Goal: Task Accomplishment & Management: Manage account settings

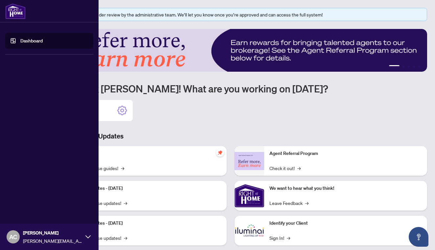
click at [20, 42] on link "Dashboard" at bounding box center [31, 41] width 22 height 6
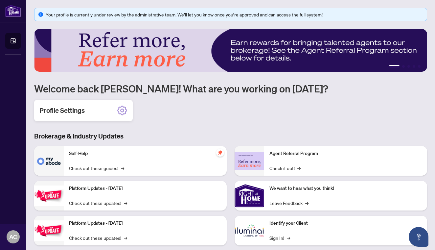
click at [95, 105] on div "Profile Settings" at bounding box center [83, 110] width 98 height 21
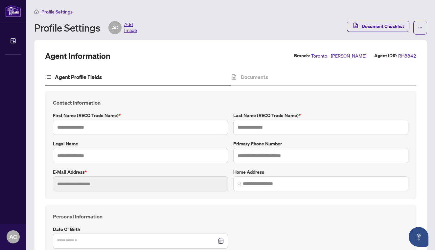
type input "**********"
type input "*****"
type input "**********"
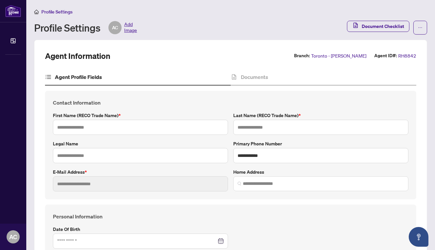
type input "*********"
type input "**********"
type input "*"
type input "*******"
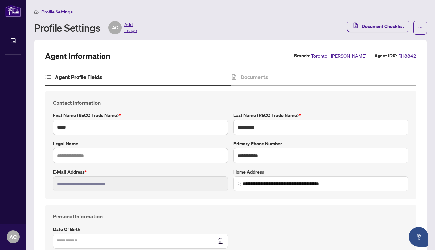
type input "**********"
type input "****"
type input "**********"
click at [419, 27] on icon "ellipsis" at bounding box center [420, 27] width 5 height 5
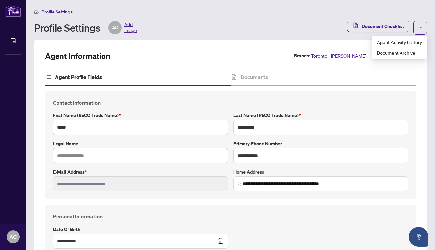
click at [296, 19] on div "Profile Settings Profile Settings AC Add Image Document Checklist" at bounding box center [230, 21] width 393 height 27
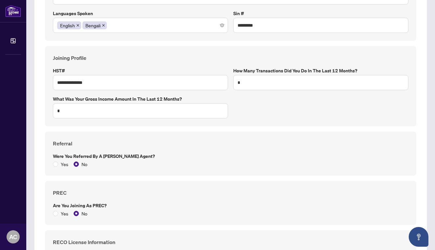
scroll to position [3, 0]
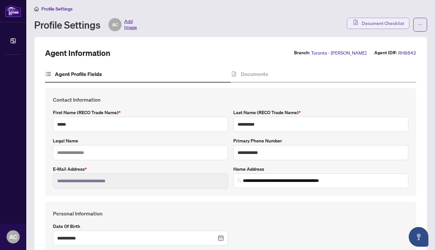
click at [362, 24] on span "Document Checklist" at bounding box center [382, 23] width 42 height 11
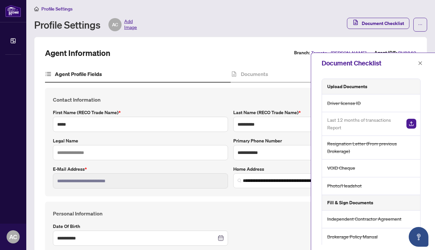
scroll to position [0, 0]
click at [420, 62] on icon "close" at bounding box center [420, 63] width 5 height 5
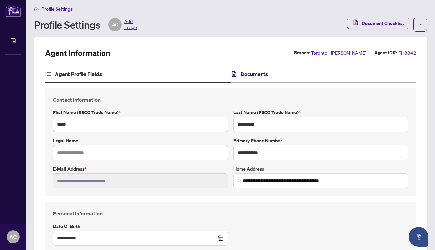
click at [259, 73] on h4 "Documents" at bounding box center [254, 74] width 27 height 8
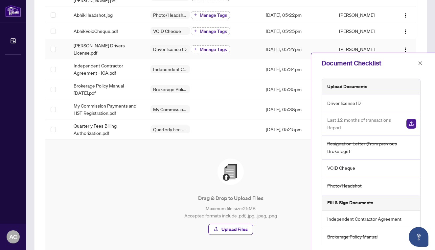
scroll to position [100, 0]
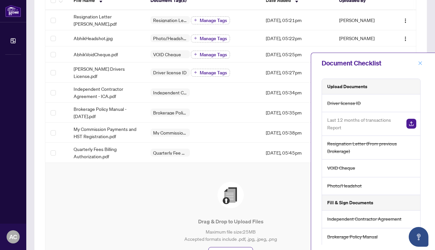
click at [419, 61] on icon "close" at bounding box center [420, 63] width 5 height 5
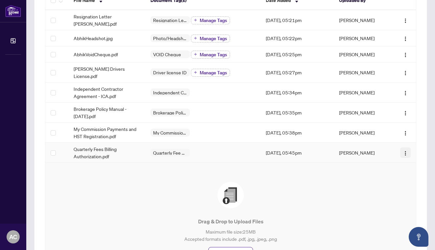
click at [405, 150] on img "button" at bounding box center [404, 152] width 5 height 5
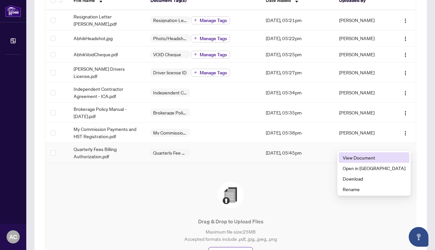
click at [387, 157] on span "View Document" at bounding box center [373, 157] width 63 height 7
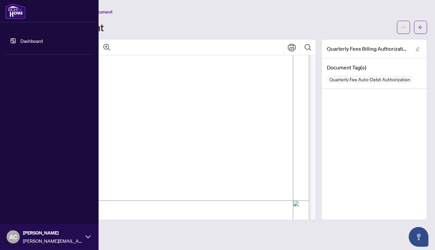
click at [16, 7] on img at bounding box center [15, 11] width 20 height 16
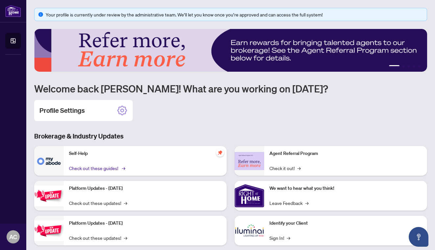
click at [107, 169] on link "Check out these guides! →" at bounding box center [96, 167] width 55 height 7
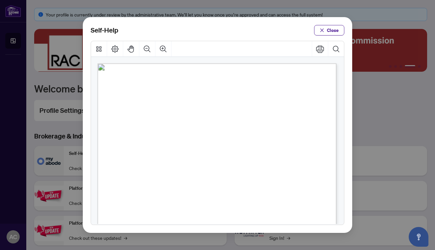
click at [206, 176] on span "PDF" at bounding box center [208, 176] width 9 height 7
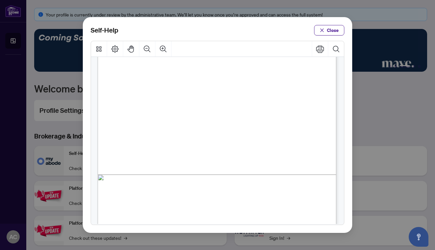
scroll to position [152, 0]
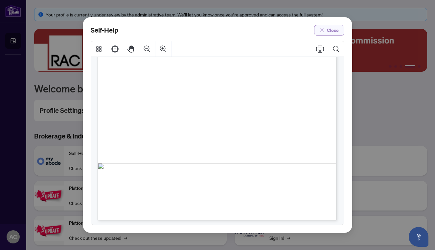
click at [332, 29] on span "Close" at bounding box center [333, 30] width 12 height 11
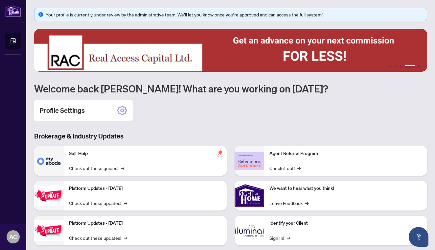
scroll to position [0, 0]
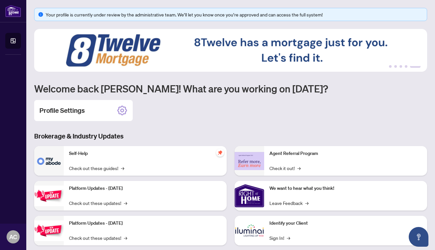
click at [191, 55] on img at bounding box center [230, 50] width 393 height 43
click at [390, 67] on button "1" at bounding box center [390, 66] width 3 height 3
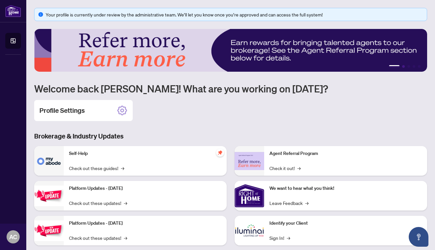
click at [402, 66] on button "2" at bounding box center [403, 66] width 3 height 3
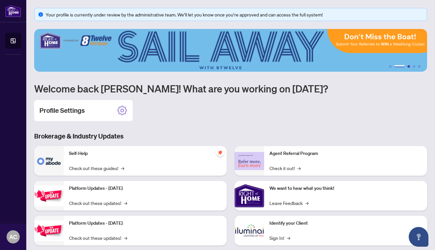
click at [409, 65] on button "3" at bounding box center [408, 66] width 3 height 3
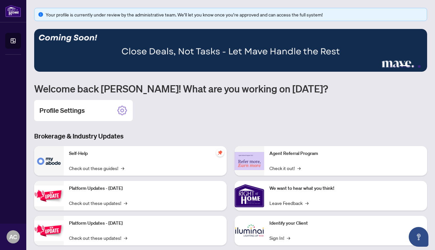
click at [419, 67] on button "5" at bounding box center [419, 66] width 3 height 3
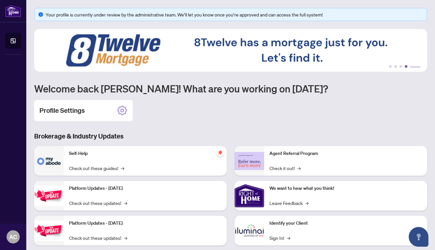
click at [406, 66] on button "4" at bounding box center [405, 66] width 3 height 3
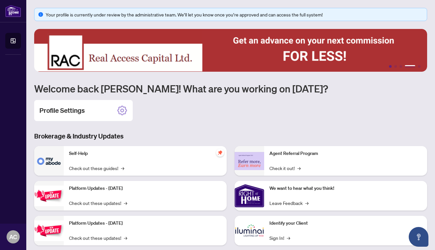
click at [390, 67] on button "1" at bounding box center [390, 66] width 3 height 3
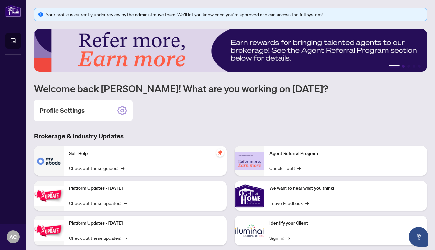
click at [402, 66] on button "2" at bounding box center [403, 66] width 3 height 3
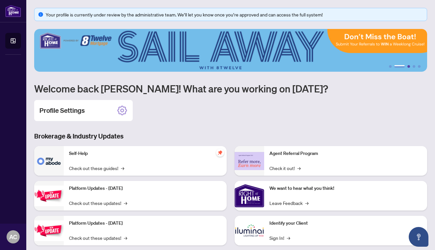
click at [409, 66] on button "3" at bounding box center [408, 66] width 3 height 3
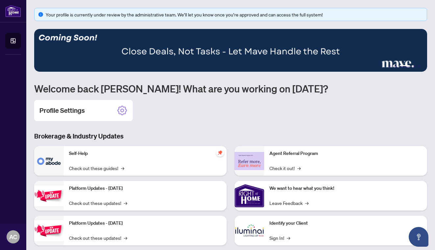
click at [417, 67] on ul "1 2 3 4 5" at bounding box center [230, 66] width 393 height 3
click at [416, 66] on ul "1 2 3 4 5" at bounding box center [230, 66] width 393 height 3
click at [418, 67] on button "5" at bounding box center [419, 66] width 3 height 3
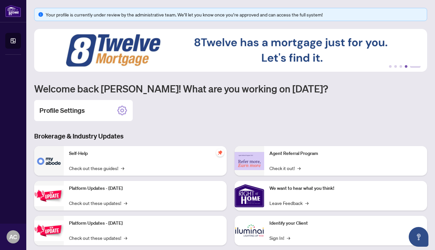
click at [406, 65] on button "4" at bounding box center [405, 66] width 3 height 3
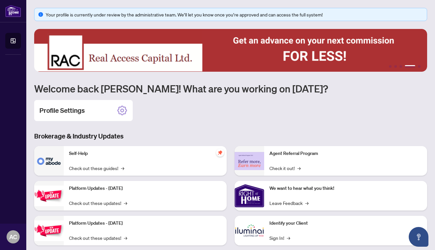
click at [317, 45] on img at bounding box center [230, 50] width 393 height 43
click at [419, 67] on button "5" at bounding box center [419, 66] width 3 height 3
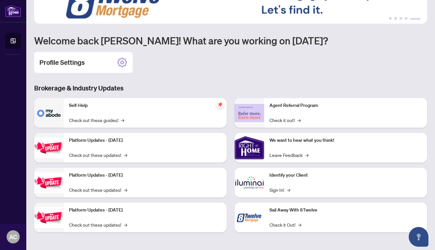
scroll to position [48, 0]
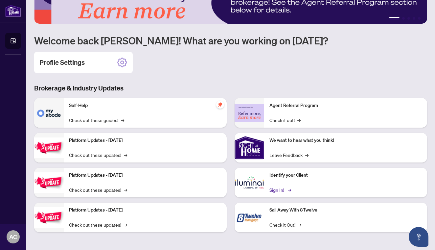
click at [280, 189] on link "Sign In! →" at bounding box center [279, 189] width 21 height 7
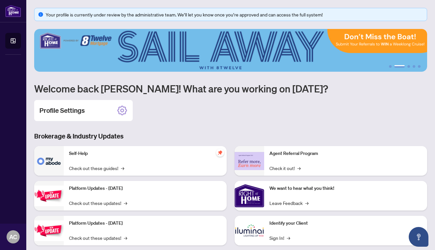
scroll to position [0, 0]
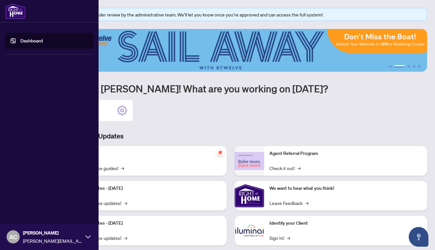
click at [13, 10] on img at bounding box center [15, 11] width 20 height 16
click at [89, 237] on icon at bounding box center [87, 236] width 5 height 3
click at [22, 199] on span "Logout" at bounding box center [26, 197] width 15 height 11
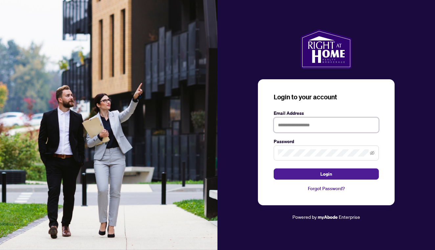
click at [194, 73] on img at bounding box center [108, 125] width 217 height 250
